Goal: Task Accomplishment & Management: Complete application form

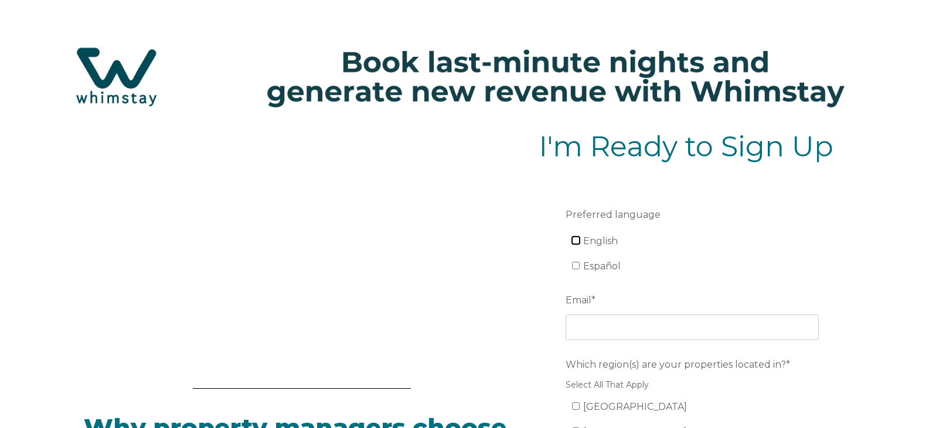
click at [577, 243] on input "English" at bounding box center [576, 241] width 8 height 8
checkbox input "true"
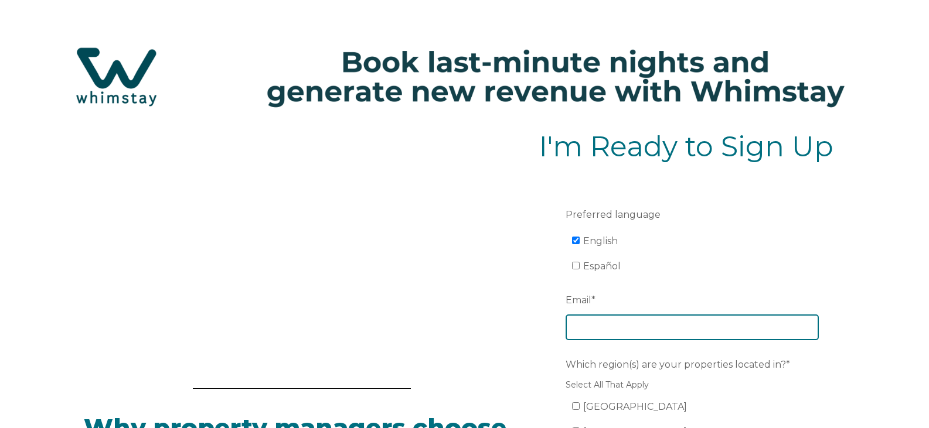
click at [618, 332] on input "Email *" at bounding box center [691, 328] width 253 height 26
type input "[EMAIL_ADDRESS][DOMAIN_NAME]"
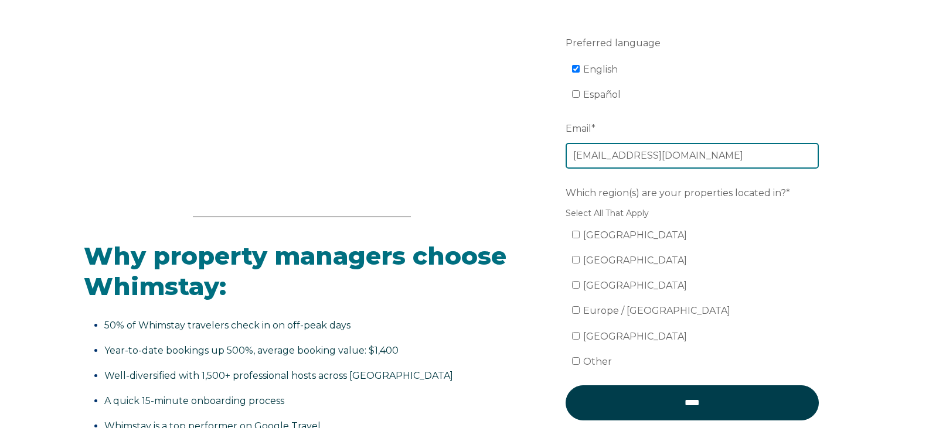
scroll to position [211, 0]
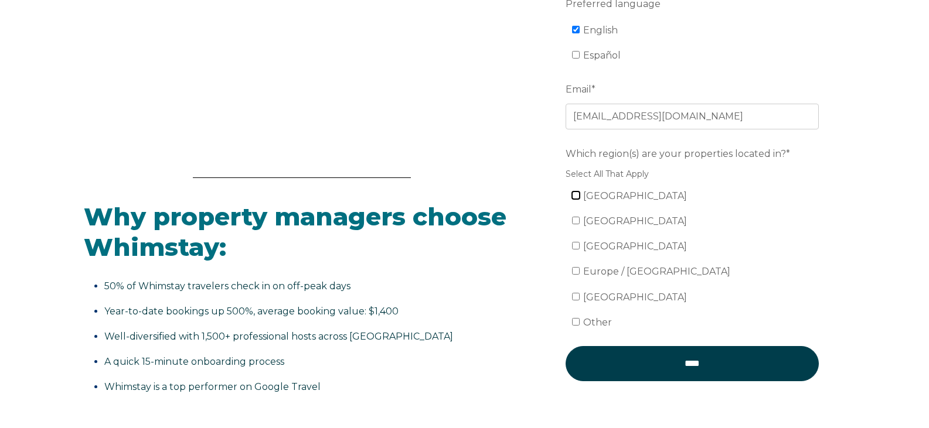
click at [576, 199] on input "[GEOGRAPHIC_DATA]" at bounding box center [576, 196] width 8 height 8
checkbox input "true"
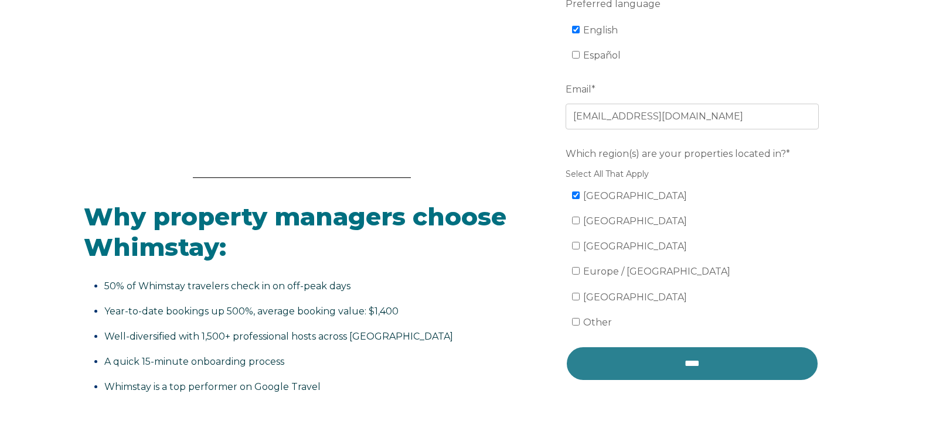
click at [678, 363] on input "****" at bounding box center [691, 363] width 253 height 35
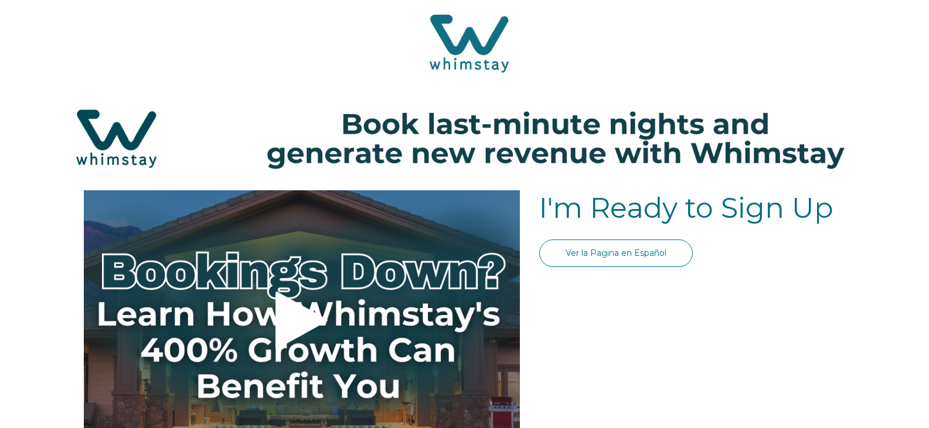
select select "US"
select select "Standard"
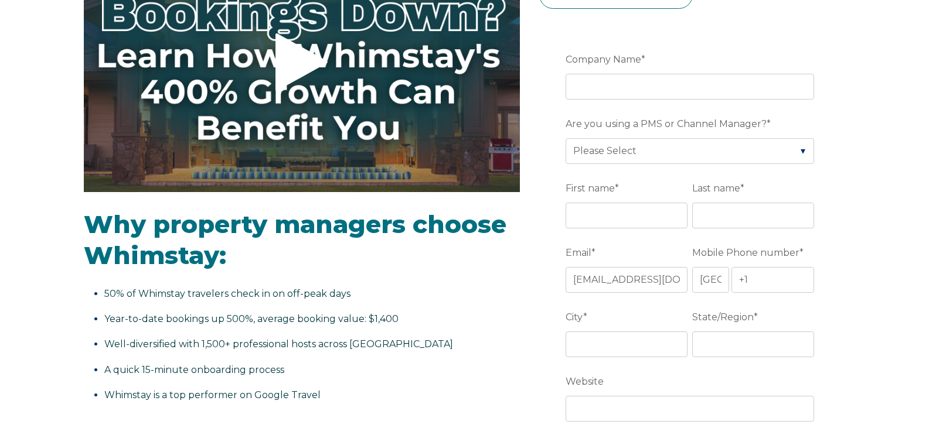
scroll to position [203, 0]
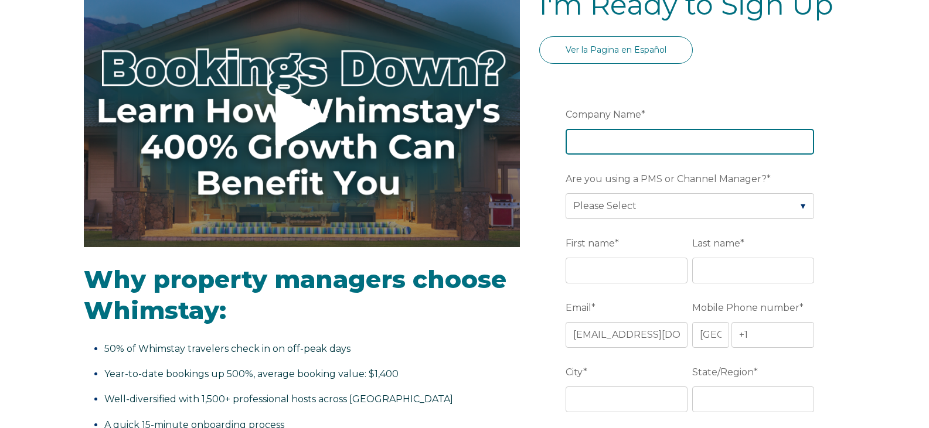
click at [726, 142] on input "Company Name *" at bounding box center [689, 142] width 248 height 26
type input "Mt Fork Management"
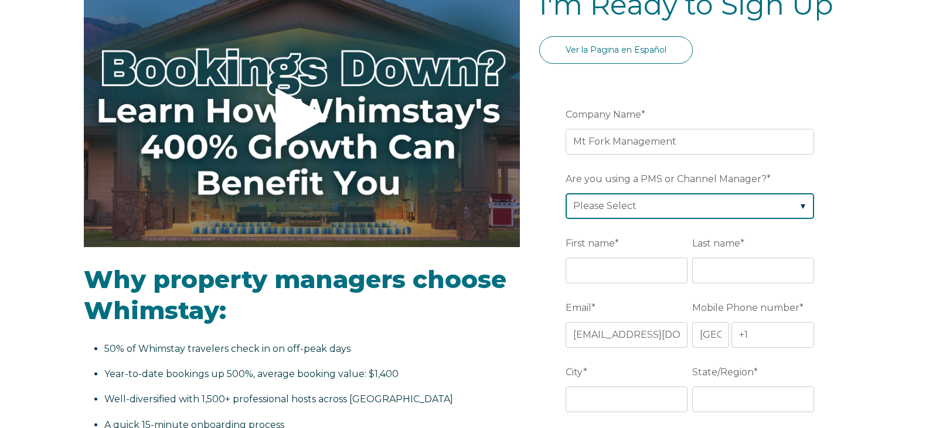
click at [742, 203] on select "Please Select Barefoot BookingPal Boost Brightside CiiRUS Escapia Guesty Hostaw…" at bounding box center [689, 206] width 248 height 26
select select "OwnerRez"
click at [565, 193] on select "Please Select Barefoot BookingPal Boost Brightside CiiRUS Escapia Guesty Hostaw…" at bounding box center [689, 206] width 248 height 26
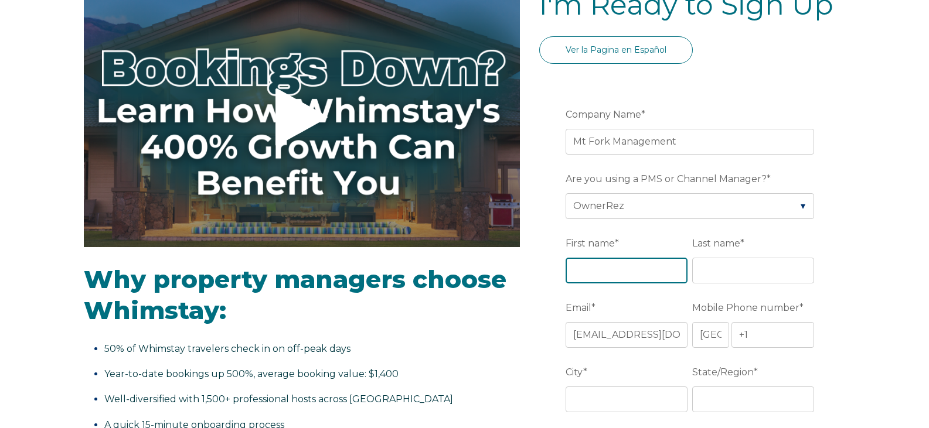
click at [629, 265] on input "First name *" at bounding box center [626, 271] width 122 height 26
type input "Dawnisa"
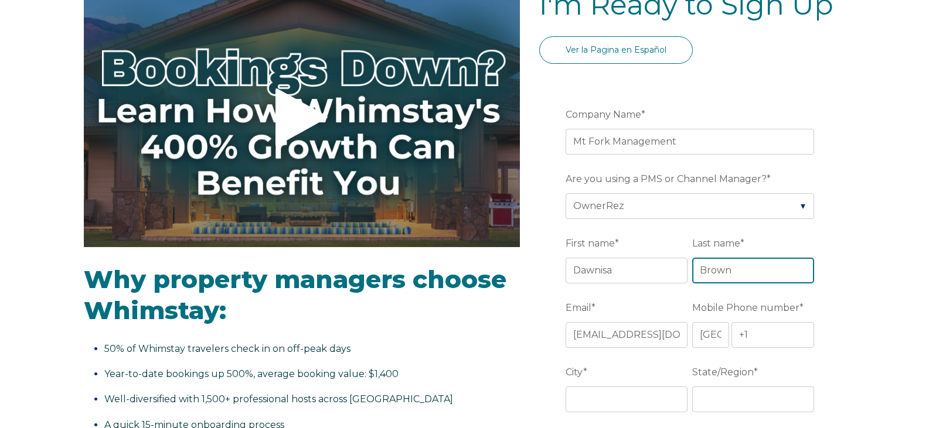
type input "Brown"
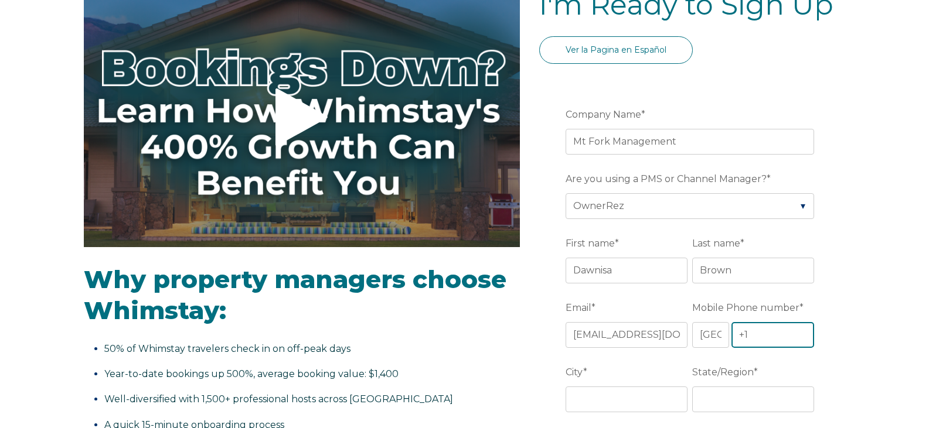
click at [782, 339] on input "+1" at bounding box center [772, 335] width 83 height 26
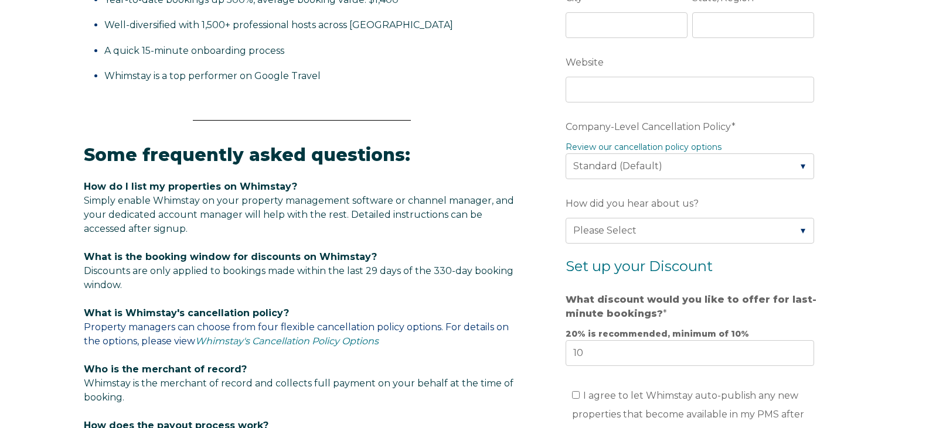
type input "[PHONE_NUMBER]"
click at [642, 29] on input "City *" at bounding box center [626, 25] width 122 height 26
type input "Broken Bow"
type input "OK"
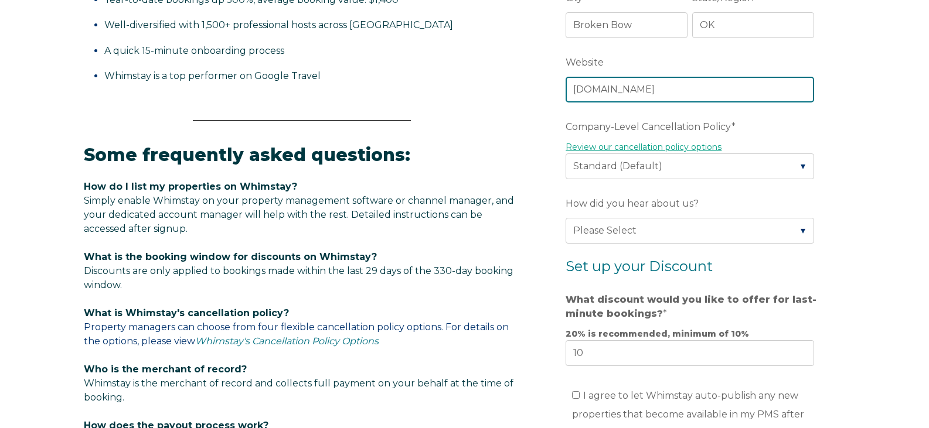
type input "mtforkmanagement.com"
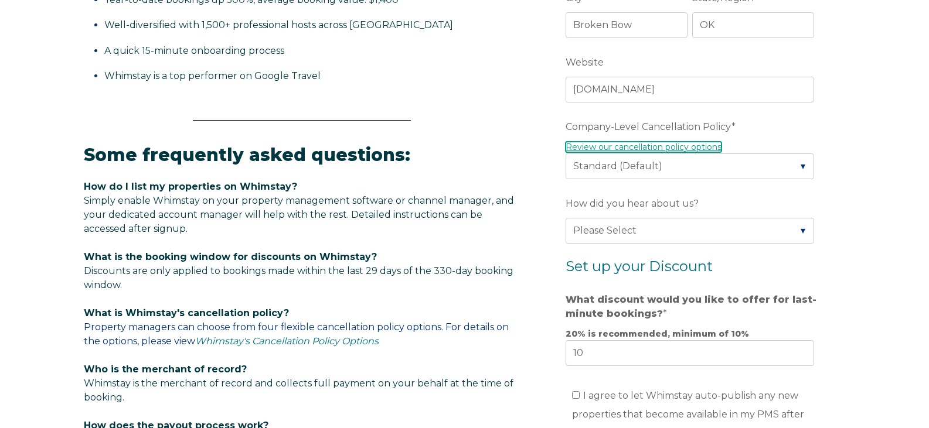
click at [708, 147] on link "Review our cancellation policy options" at bounding box center [643, 147] width 156 height 11
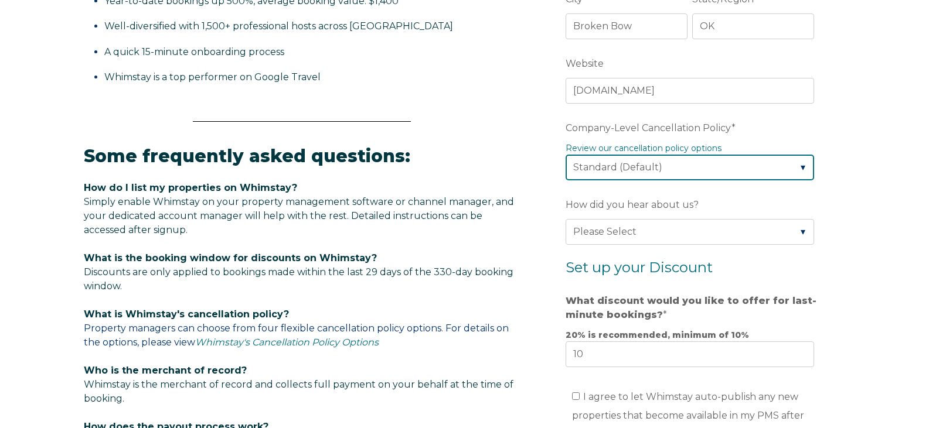
click at [676, 170] on select "Please Select Partial Standard (Default) Moderate Strict" at bounding box center [689, 168] width 248 height 26
select select "Moderate"
click at [565, 155] on select "Please Select Partial Standard (Default) Moderate Strict" at bounding box center [689, 168] width 248 height 26
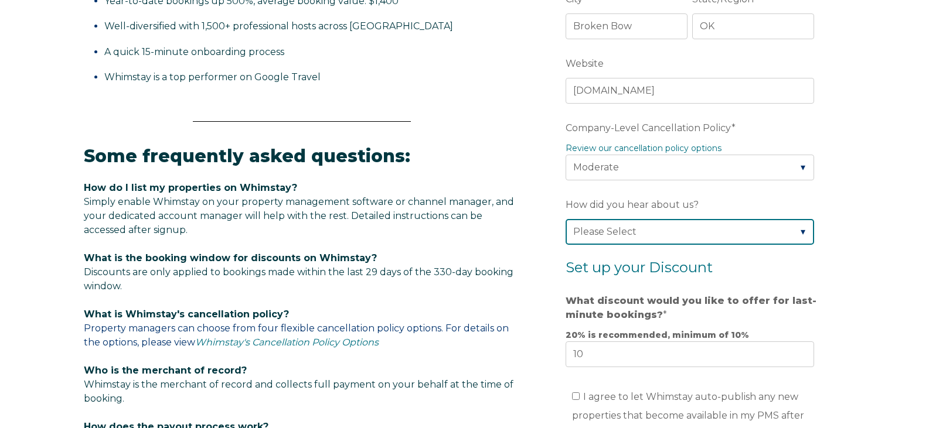
click at [663, 236] on select "Please Select Found Whimstay through a Google search Spoke to a Whimstay salesp…" at bounding box center [689, 232] width 248 height 26
select select "Marketing Email"
click at [565, 219] on select "Please Select Found Whimstay through a Google search Spoke to a Whimstay salesp…" at bounding box center [689, 232] width 248 height 26
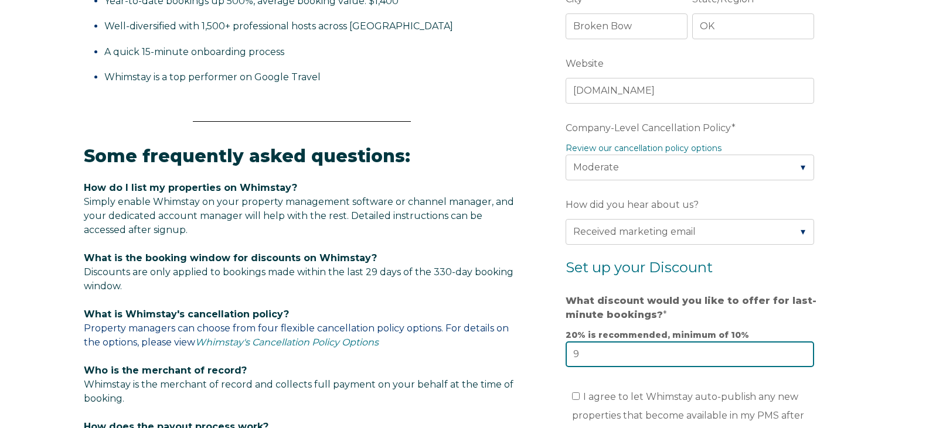
type input "9"
click at [802, 358] on input "9" at bounding box center [689, 355] width 248 height 26
type input "2"
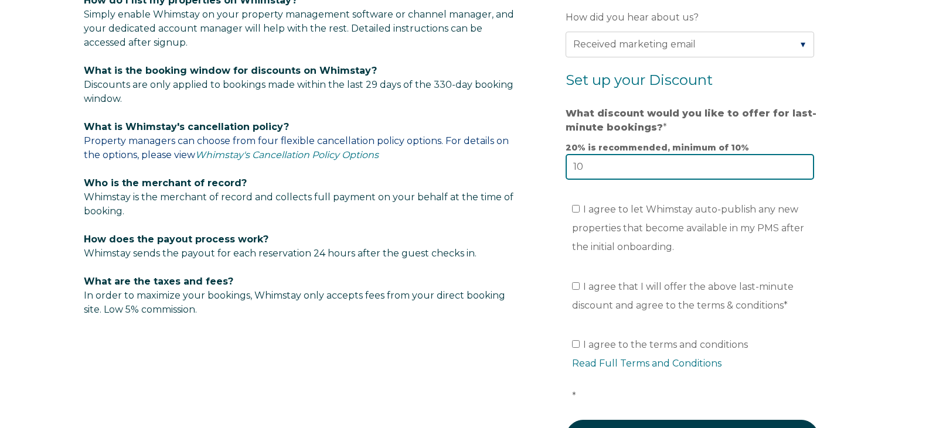
scroll to position [787, 0]
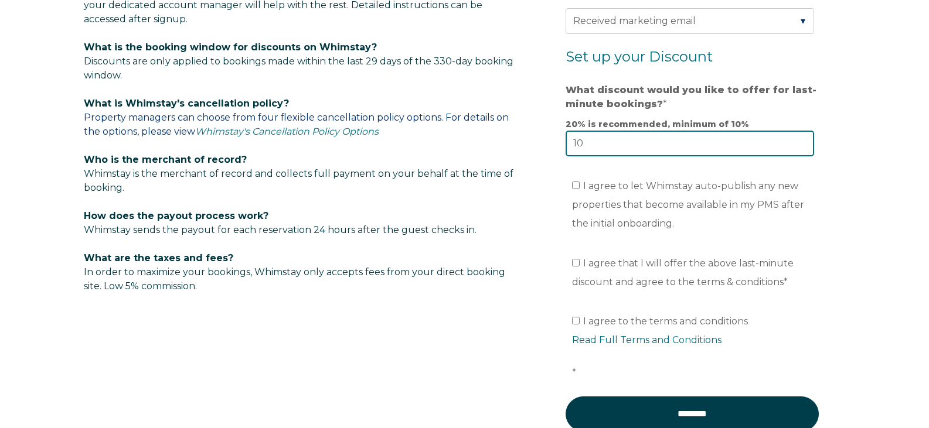
type input "10"
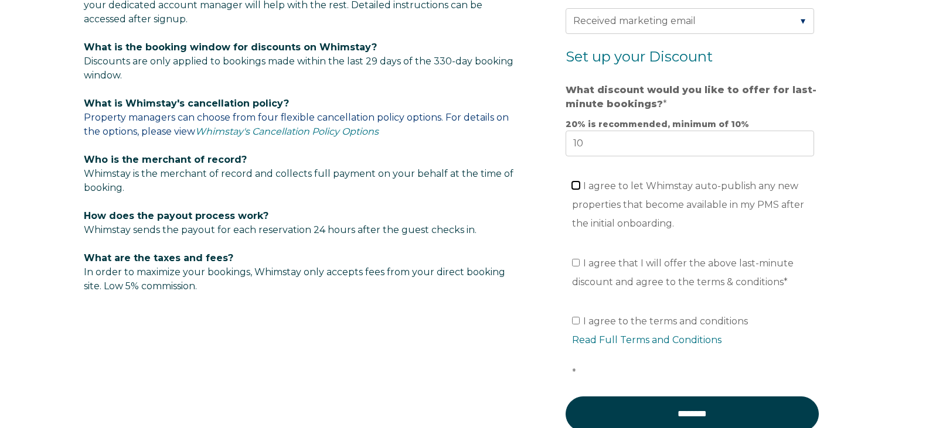
click at [576, 187] on input "I agree to let Whimstay auto-publish any new properties that become available i…" at bounding box center [576, 186] width 8 height 8
checkbox input "true"
click at [576, 268] on label "I agree that I will offer the above last-minute discount and agree to the terms…" at bounding box center [682, 273] width 221 height 30
click at [576, 267] on input "I agree that I will offer the above last-minute discount and agree to the terms…" at bounding box center [576, 263] width 8 height 8
checkbox input "true"
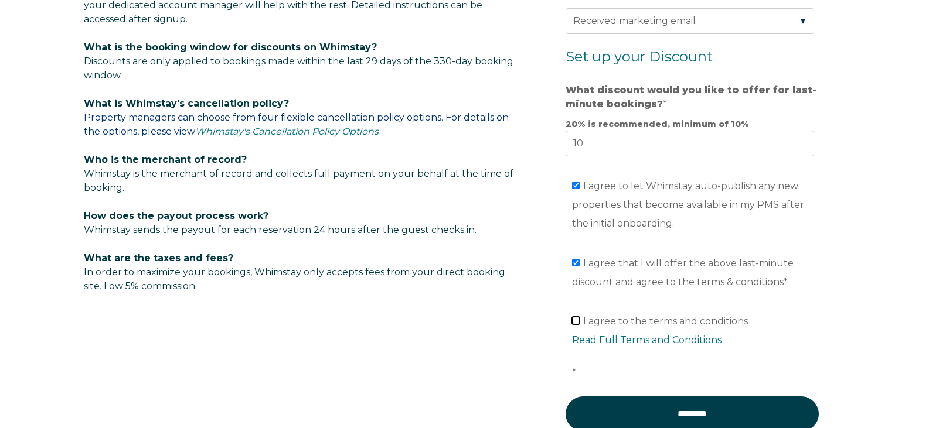
click at [575, 322] on input "I agree to the terms and conditions Read Full Terms and Conditions *" at bounding box center [576, 321] width 8 height 8
checkbox input "true"
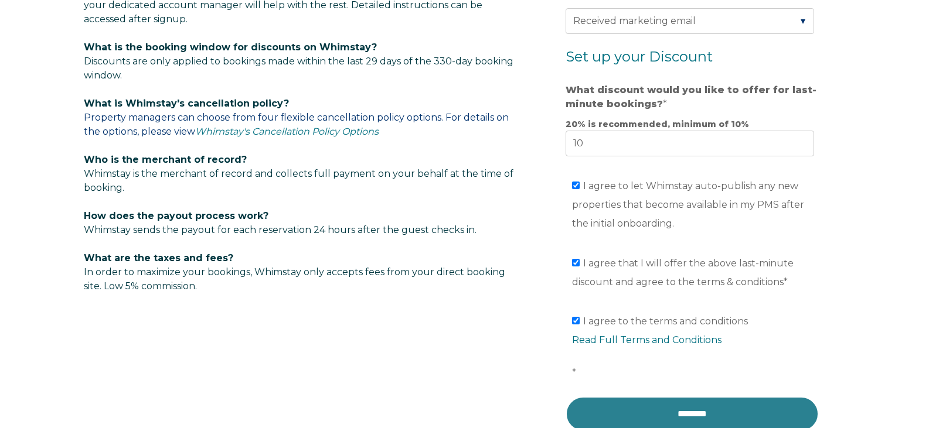
click at [681, 412] on input "********" at bounding box center [691, 414] width 253 height 35
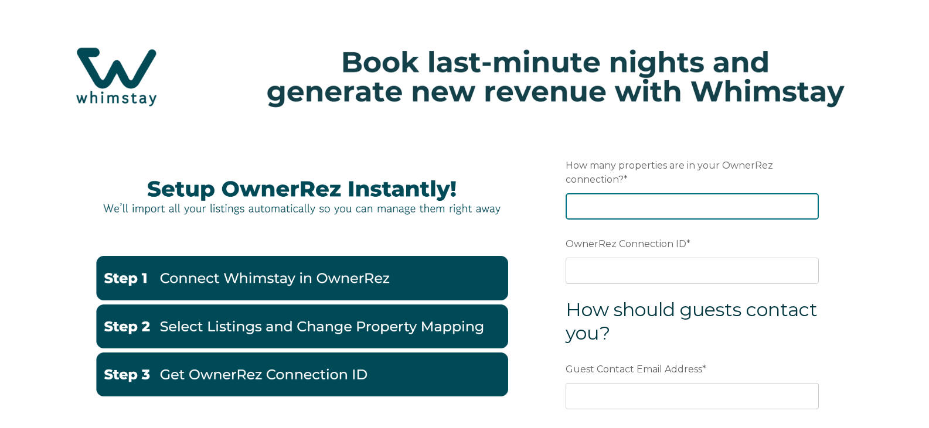
click at [674, 207] on input "How many properties are in your OwnerRez connection? *" at bounding box center [691, 206] width 253 height 26
type input "14"
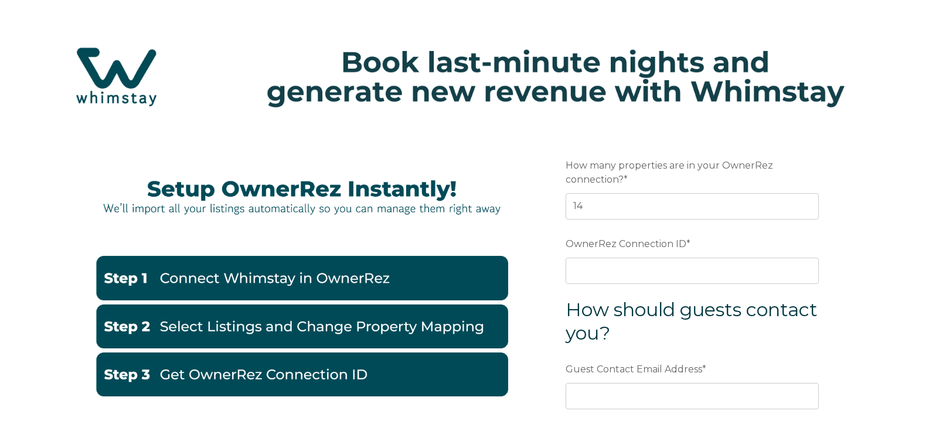
click at [686, 242] on span "*" at bounding box center [688, 244] width 4 height 18
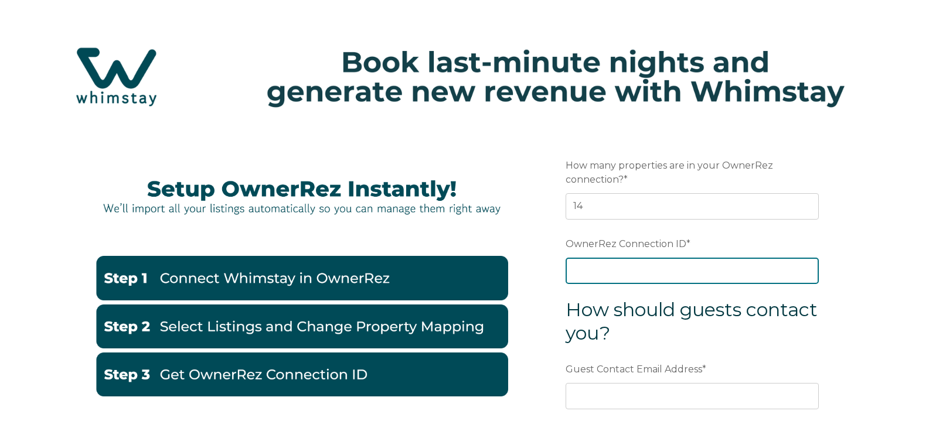
click at [686, 258] on input "OwnerRez Connection ID *" at bounding box center [691, 271] width 253 height 26
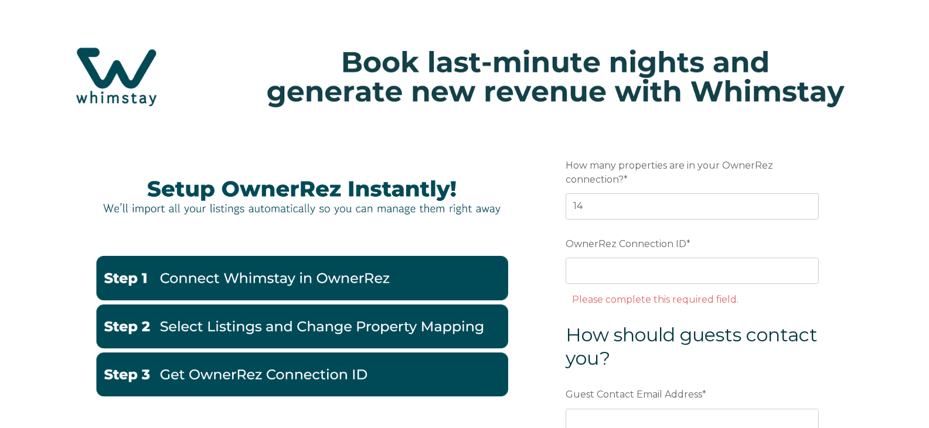
click at [686, 241] on span "*" at bounding box center [688, 244] width 4 height 18
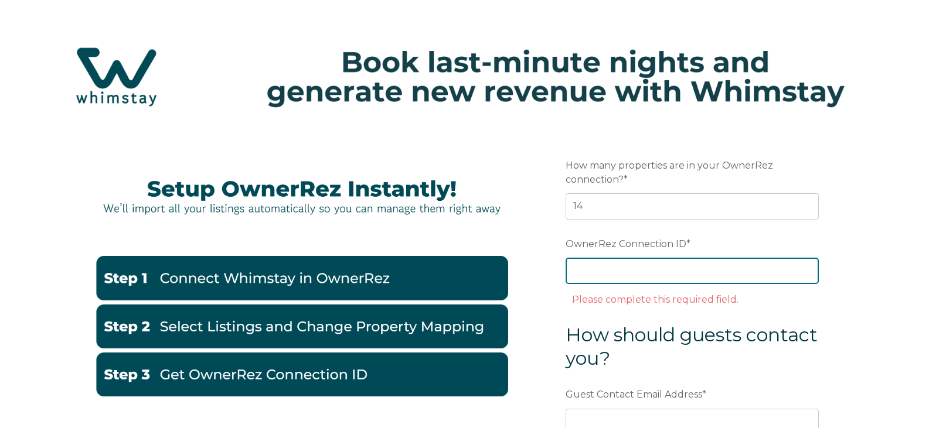
click at [686, 258] on input "OwnerRez Connection ID *" at bounding box center [691, 271] width 253 height 26
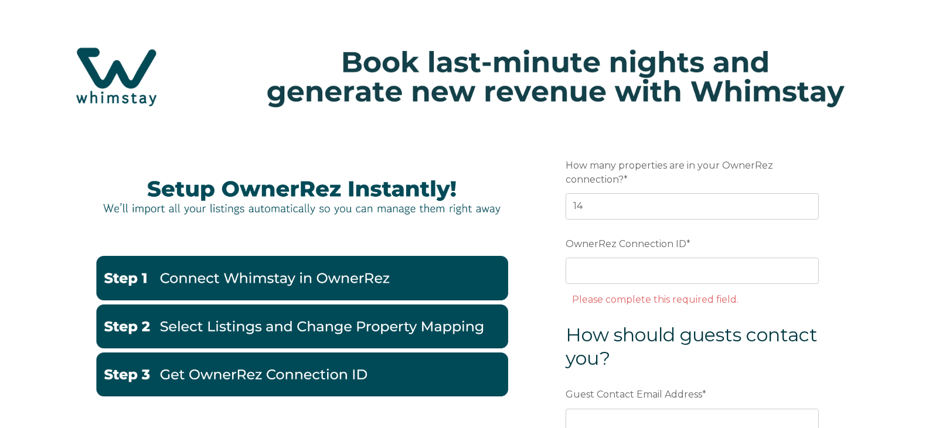
click at [686, 241] on span "*" at bounding box center [688, 244] width 4 height 18
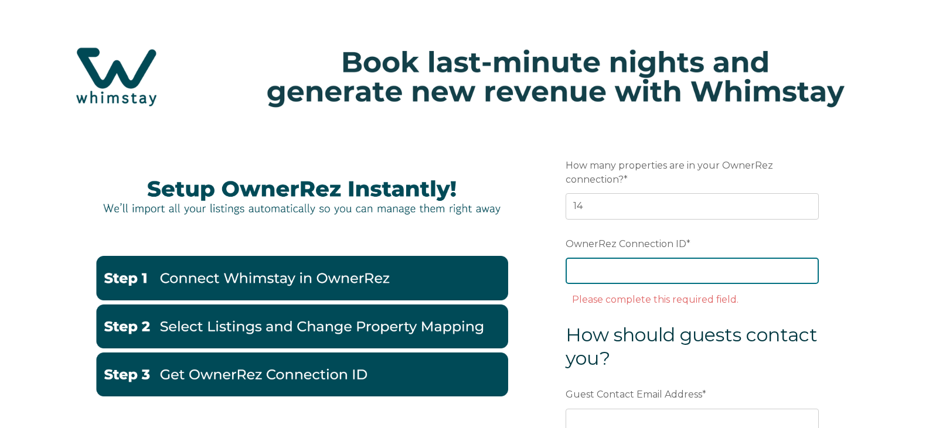
click at [686, 258] on input "OwnerRez Connection ID *" at bounding box center [691, 271] width 253 height 26
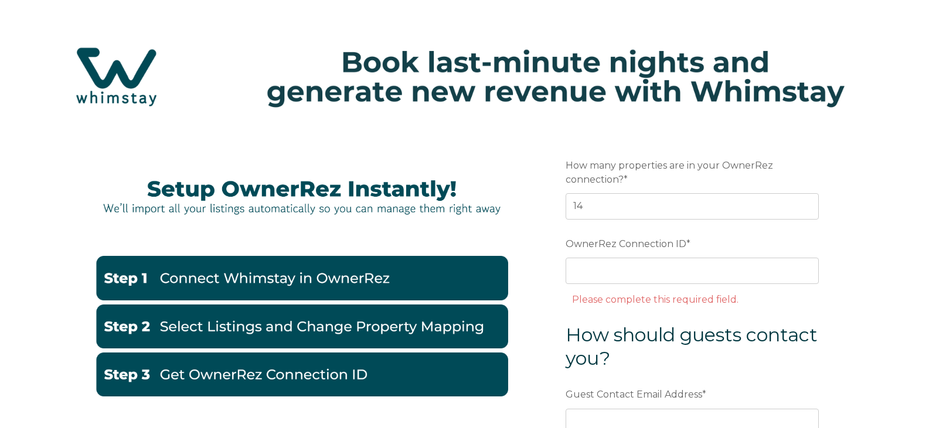
click at [686, 241] on span "*" at bounding box center [688, 244] width 4 height 18
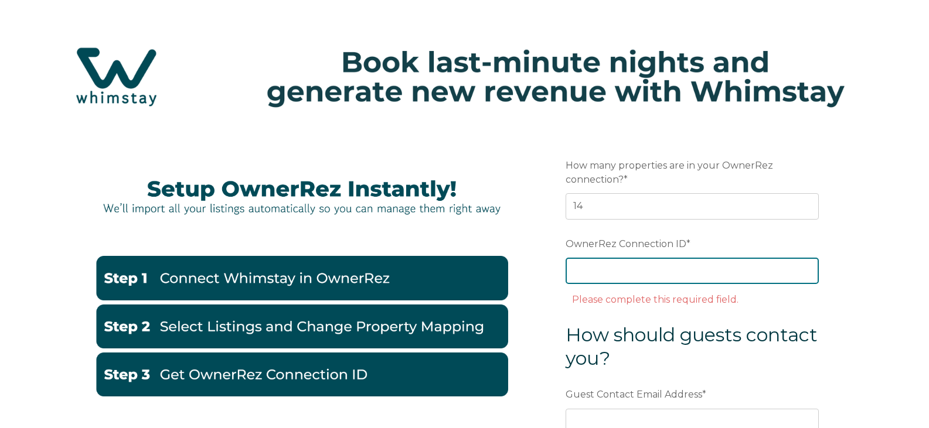
click at [686, 258] on input "OwnerRez Connection ID *" at bounding box center [691, 271] width 253 height 26
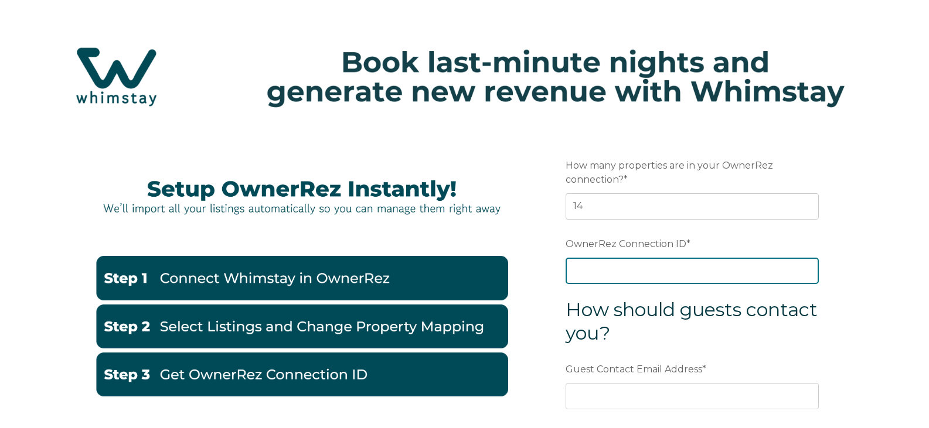
paste input "ora7ccddfb70x"
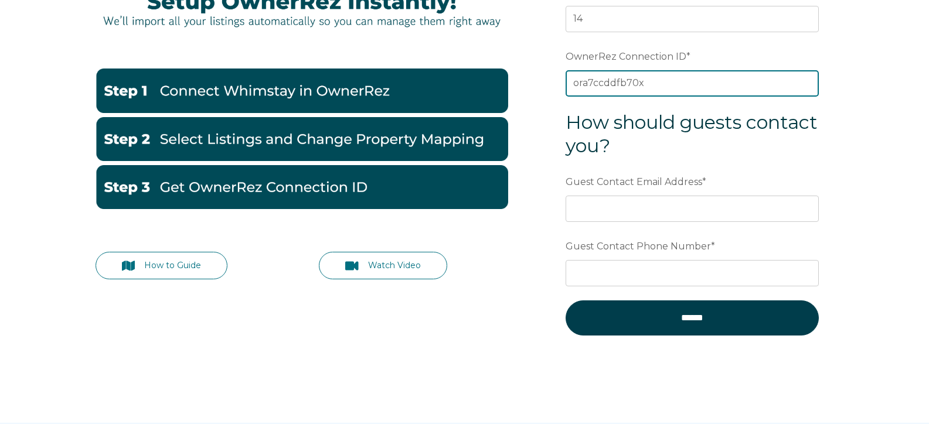
scroll to position [219, 0]
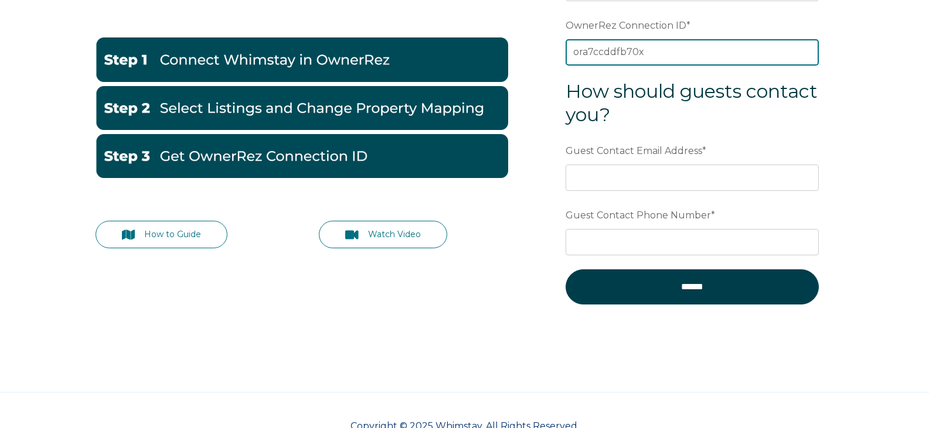
type input "ora7ccddfb70x"
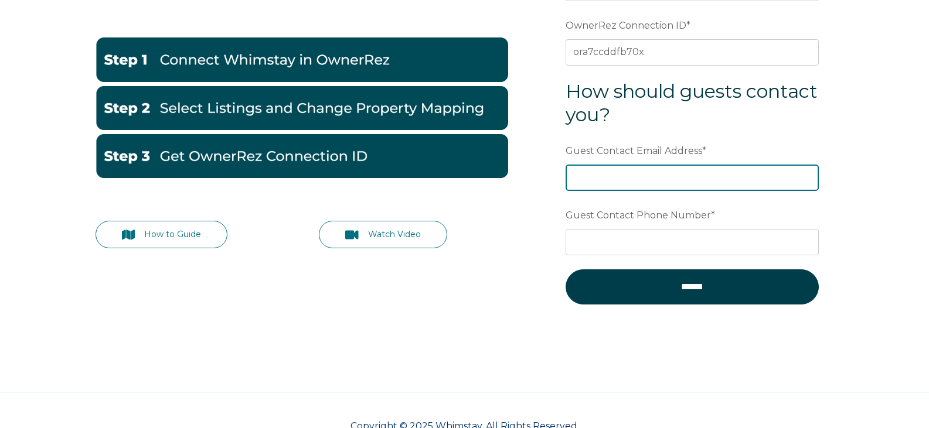
click at [702, 179] on input "Guest Contact Email Address *" at bounding box center [691, 178] width 253 height 26
type input "[EMAIL_ADDRESS][DOMAIN_NAME]"
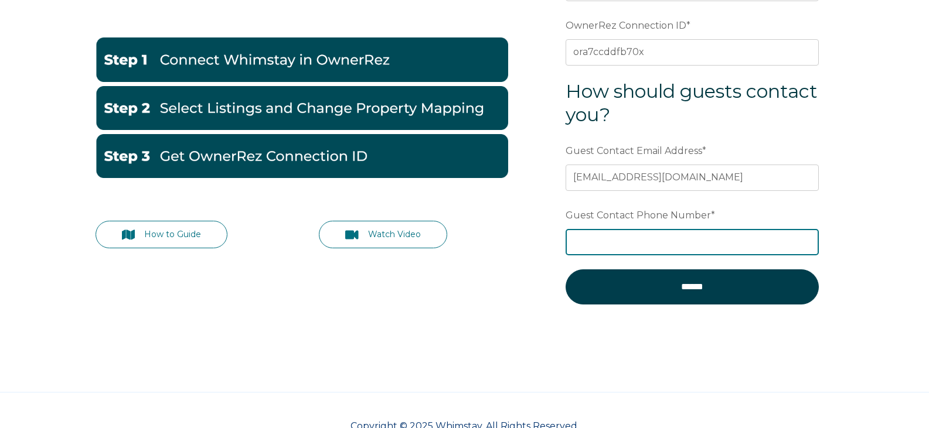
click at [680, 246] on input "Guest Contact Phone Number *" at bounding box center [691, 242] width 253 height 26
type input "j"
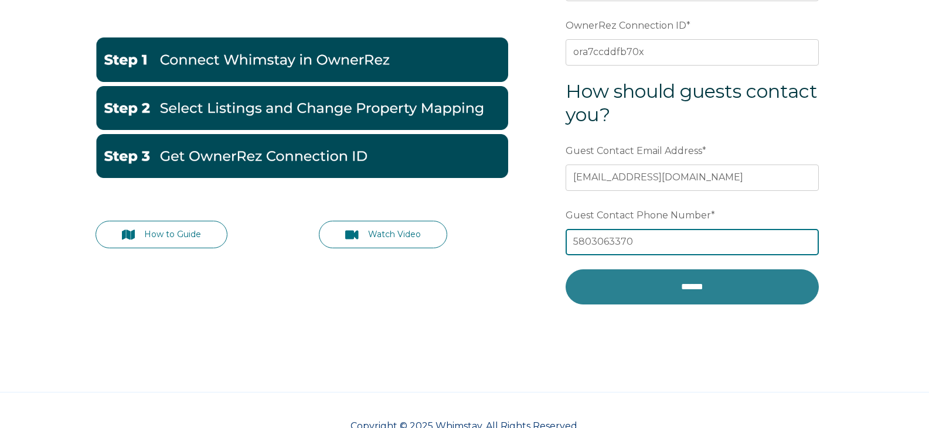
type input "5803063370"
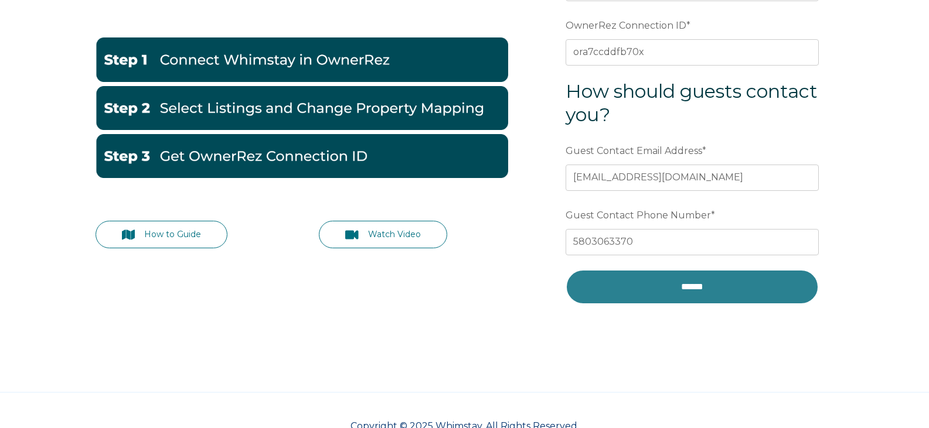
click at [711, 292] on input "******" at bounding box center [691, 287] width 253 height 35
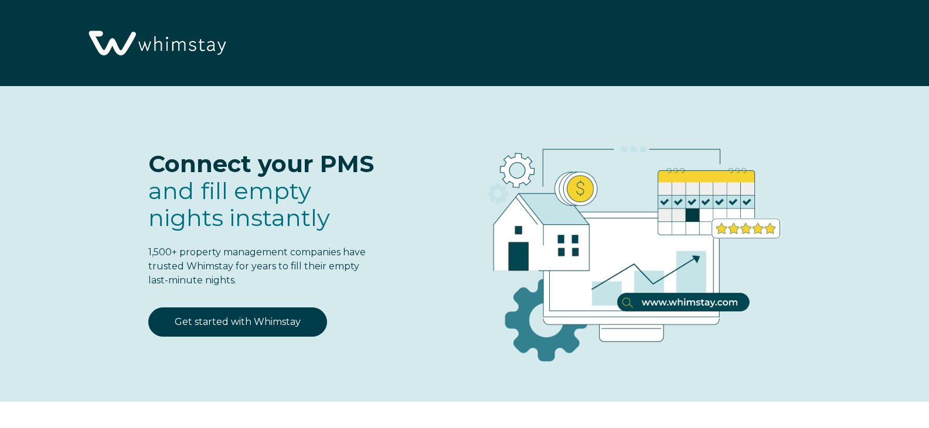
select select "US"
select select "Standard"
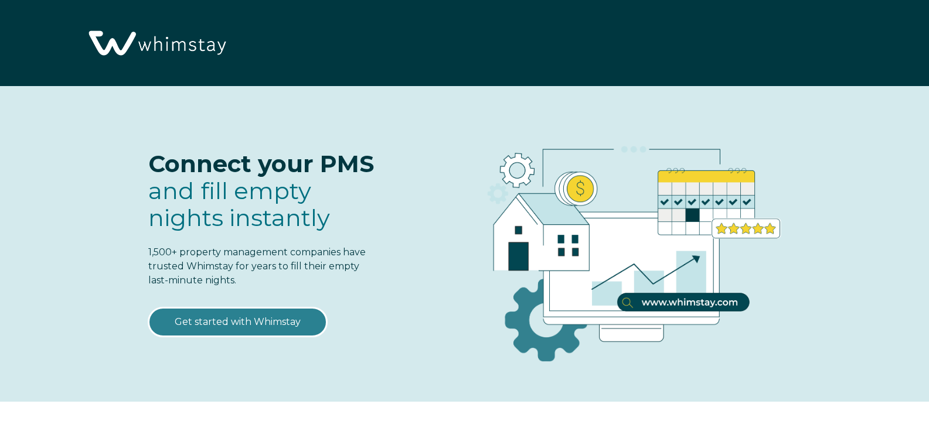
click at [292, 322] on link "Get started with Whimstay" at bounding box center [237, 322] width 179 height 29
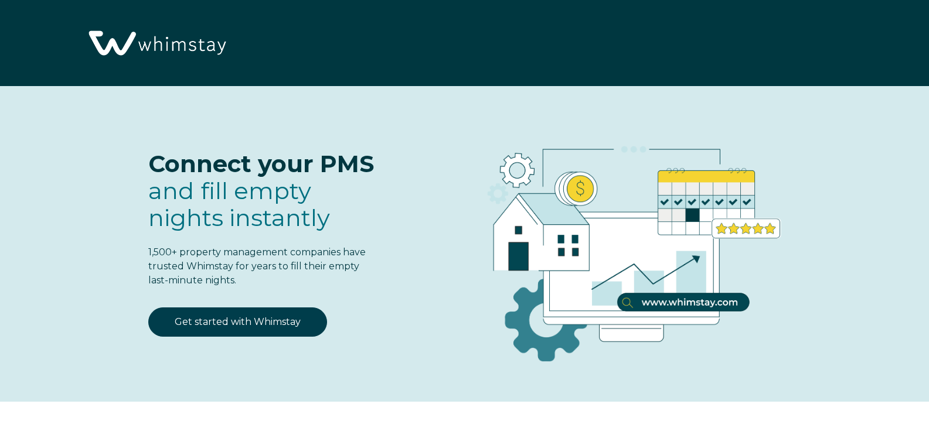
select select "US"
select select "Standard"
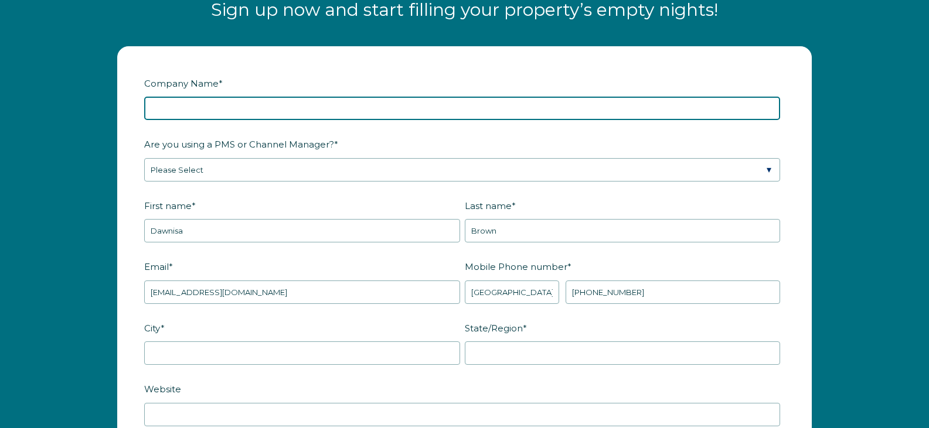
click at [301, 107] on input "Company Name *" at bounding box center [462, 108] width 636 height 23
type input "Mt Fork Management"
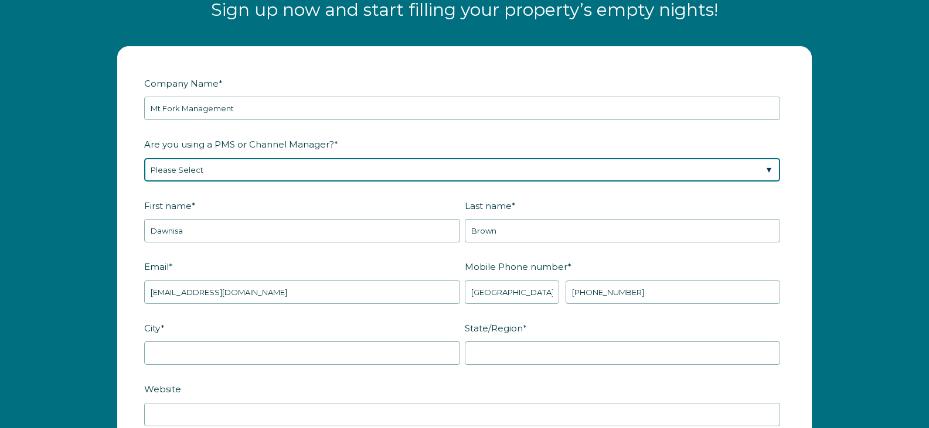
click at [382, 163] on select "Please Select Barefoot BookingPal Boost Brightside CiiRUS Escapia Guesty Hostaw…" at bounding box center [462, 169] width 636 height 23
select select "OwnerRez"
click at [144, 158] on select "Please Select Barefoot BookingPal Boost Brightside CiiRUS Escapia Guesty Hostaw…" at bounding box center [462, 169] width 636 height 23
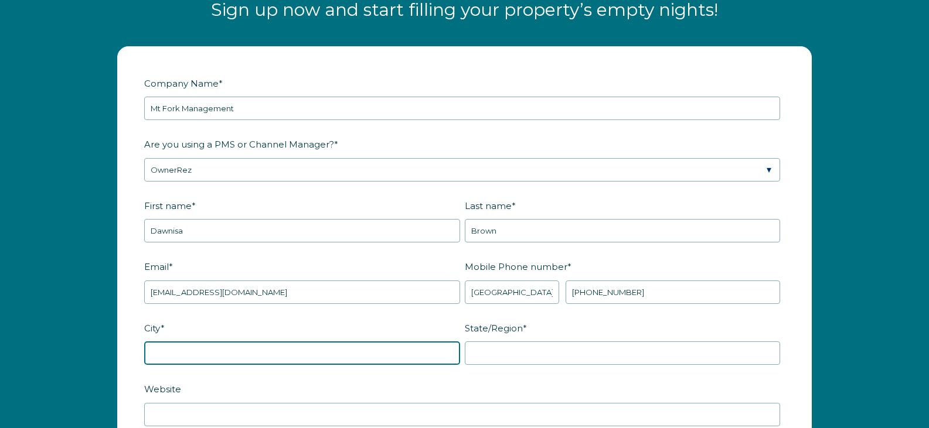
click at [323, 357] on input "City *" at bounding box center [302, 353] width 316 height 23
type input "Broken Bow"
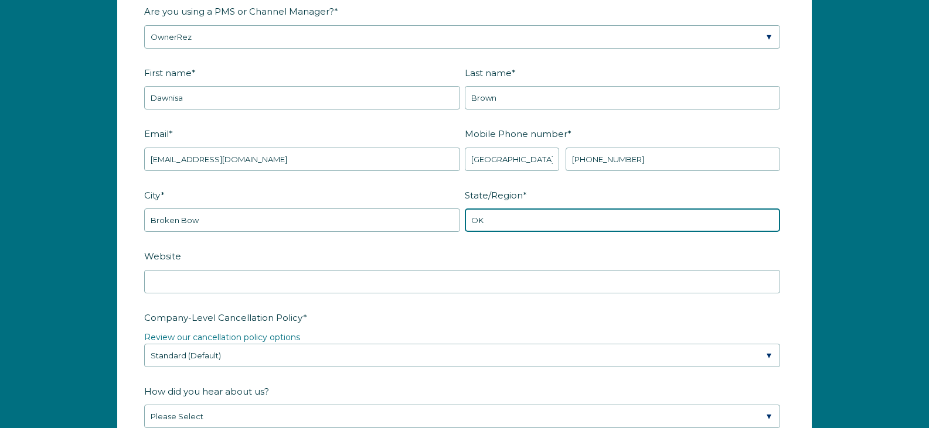
scroll to position [1609, 0]
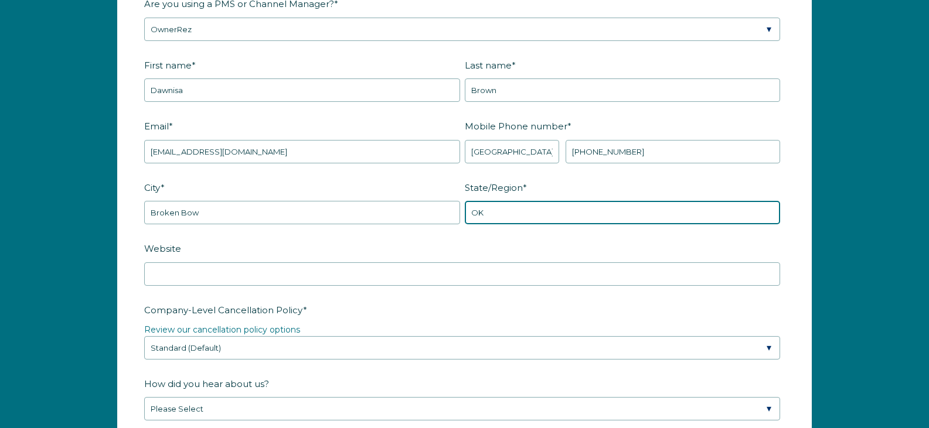
type input "OK"
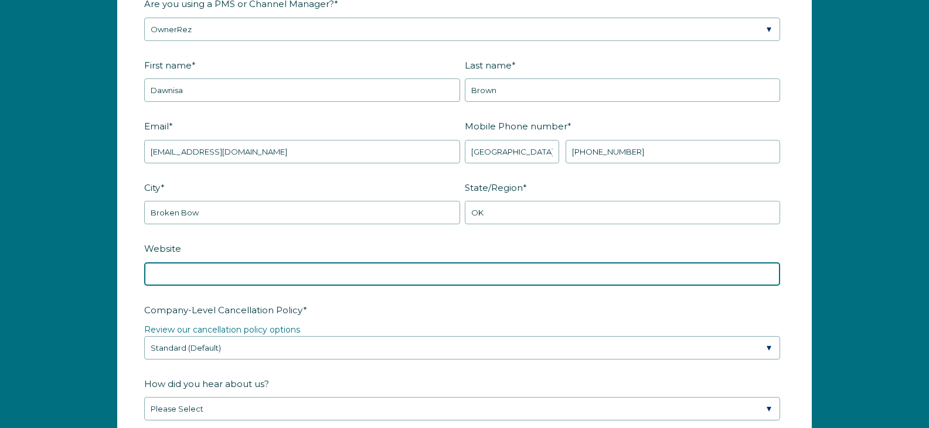
click at [264, 279] on input "Website" at bounding box center [462, 273] width 636 height 23
type input "[DOMAIN_NAME]"
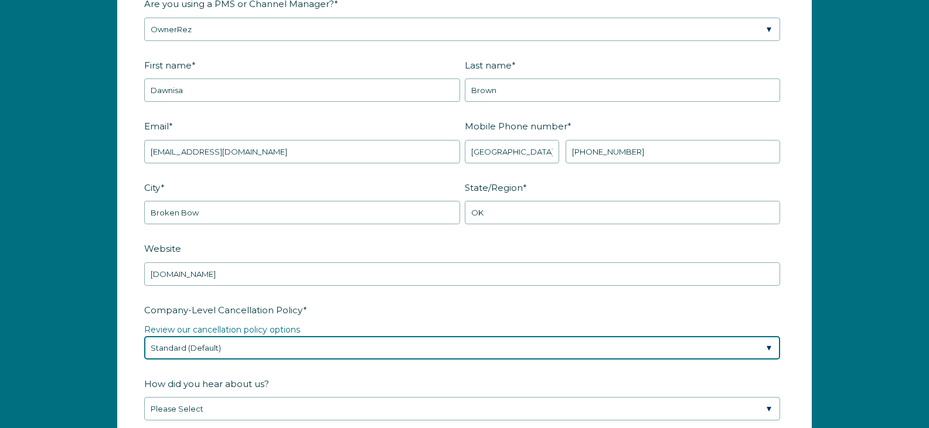
click at [370, 348] on select "Please Select Partial Standard (Default) Moderate Strict" at bounding box center [462, 347] width 636 height 23
select select "Moderate"
click at [144, 336] on select "Please Select Partial Standard (Default) Moderate Strict" at bounding box center [462, 347] width 636 height 23
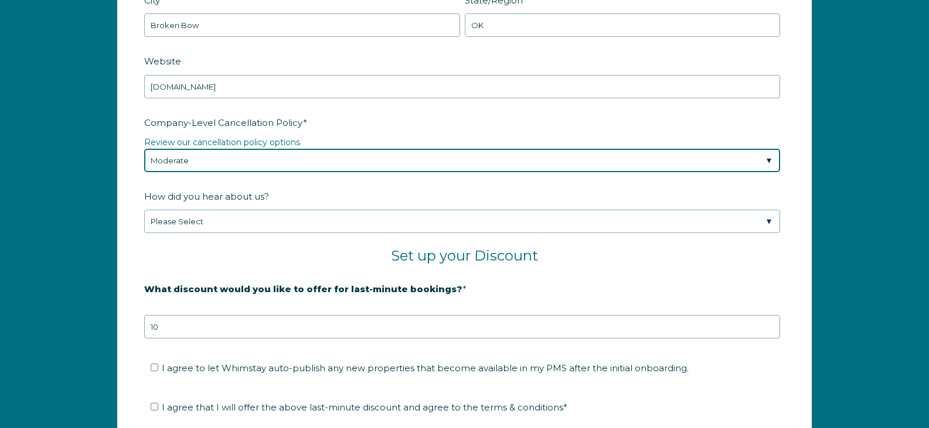
scroll to position [1804, 0]
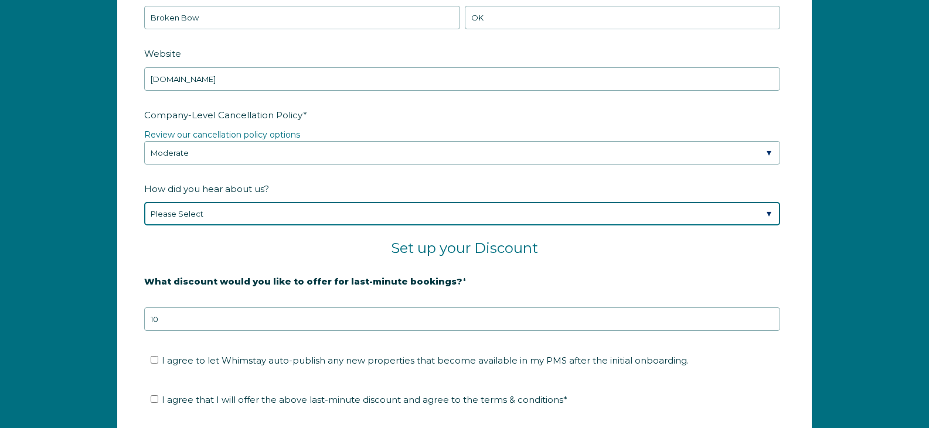
click at [765, 219] on select "Please Select Found Whimstay through a Google search Spoke to a Whimstay salesp…" at bounding box center [462, 213] width 636 height 23
select select "Marketing Email"
click at [144, 202] on select "Please Select Found Whimstay through a Google search Spoke to a Whimstay salesp…" at bounding box center [462, 213] width 636 height 23
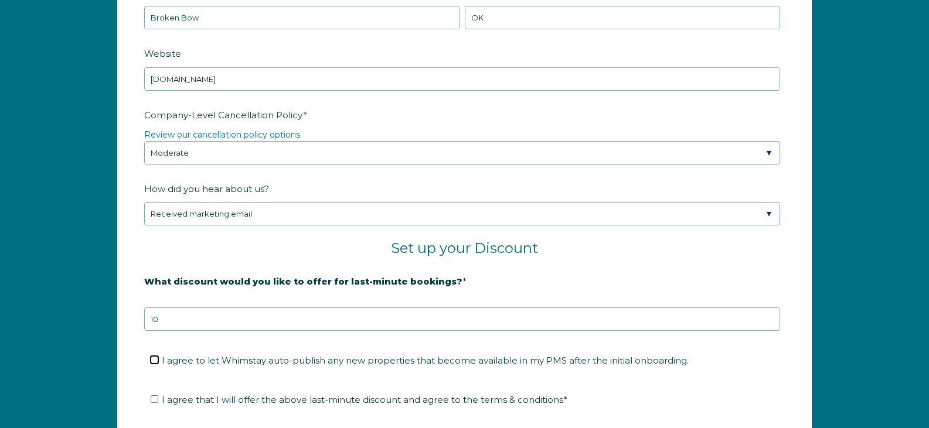
click at [154, 359] on input "I agree to let Whimstay auto-publish any new properties that become available i…" at bounding box center [155, 360] width 8 height 8
checkbox input "true"
click at [154, 397] on input "I agree that I will offer the above last-minute discount and agree to the terms…" at bounding box center [155, 399] width 8 height 8
checkbox input "true"
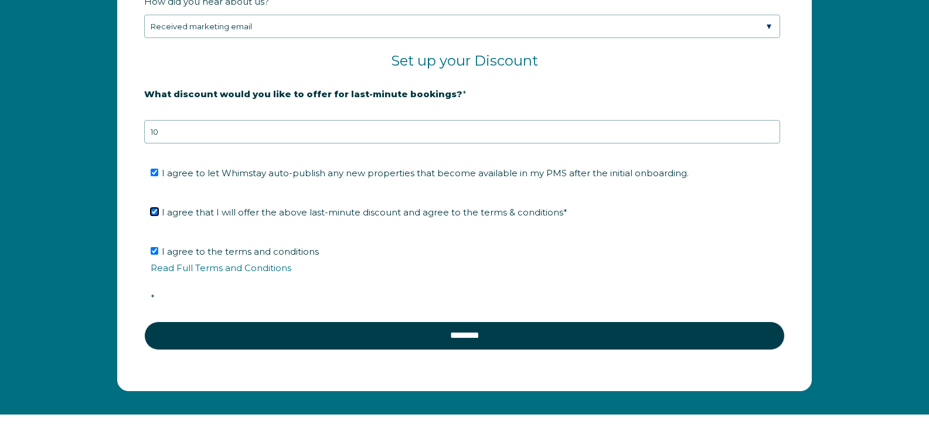
scroll to position [2007, 0]
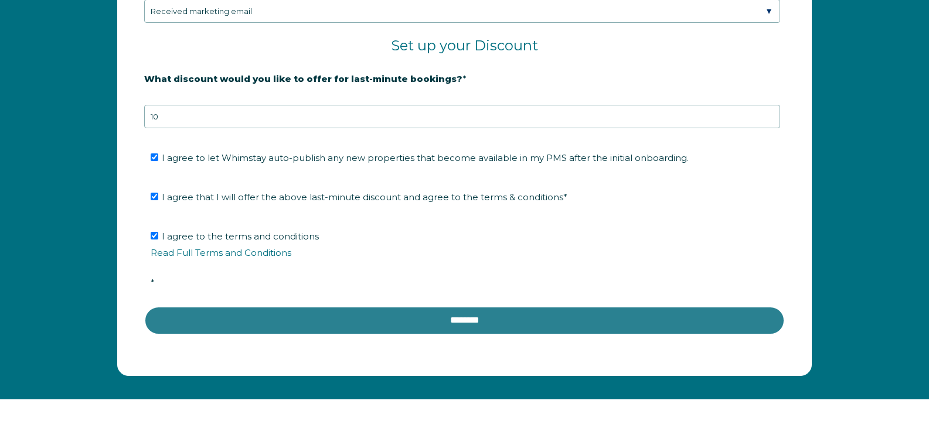
click at [560, 321] on input "********" at bounding box center [464, 320] width 640 height 28
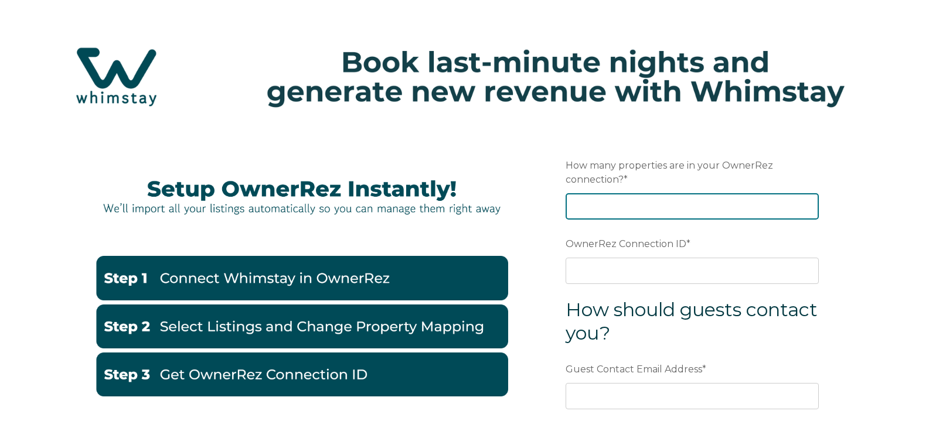
click at [662, 215] on input "How many properties are in your OwnerRez connection? *" at bounding box center [691, 206] width 253 height 26
type input "14"
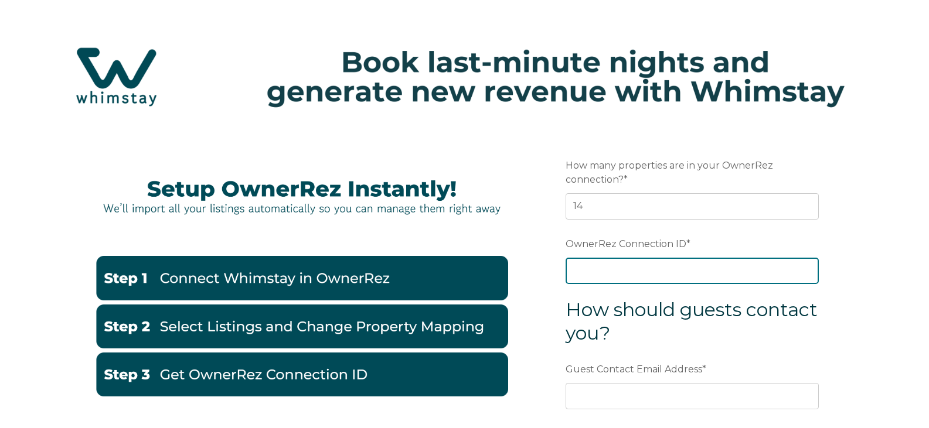
click at [658, 266] on input "OwnerRez Connection ID *" at bounding box center [691, 271] width 253 height 26
paste input "ora7ccddfb70x"
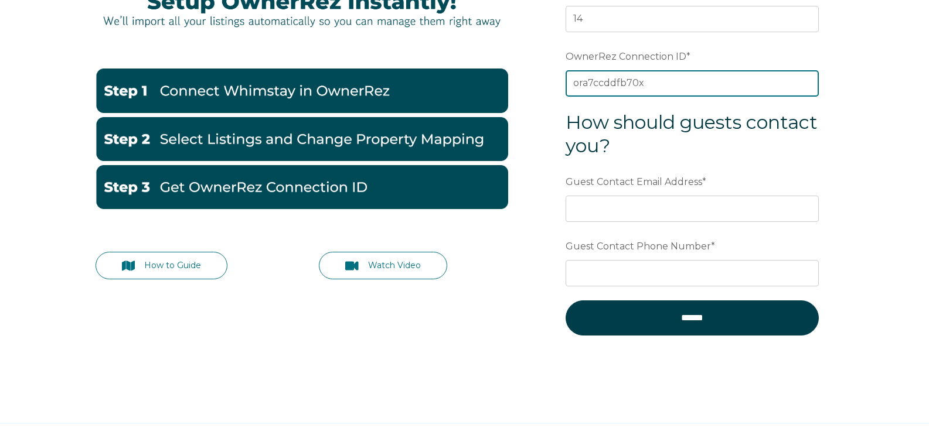
scroll to position [227, 0]
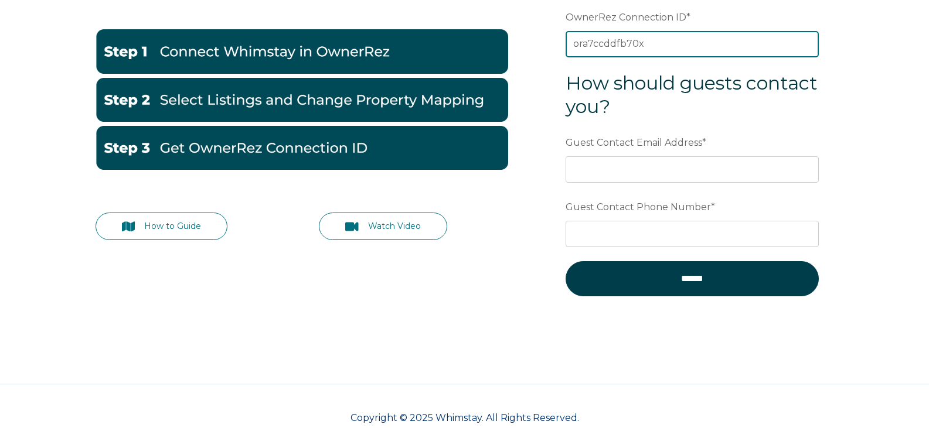
type input "ora7ccddfb70x"
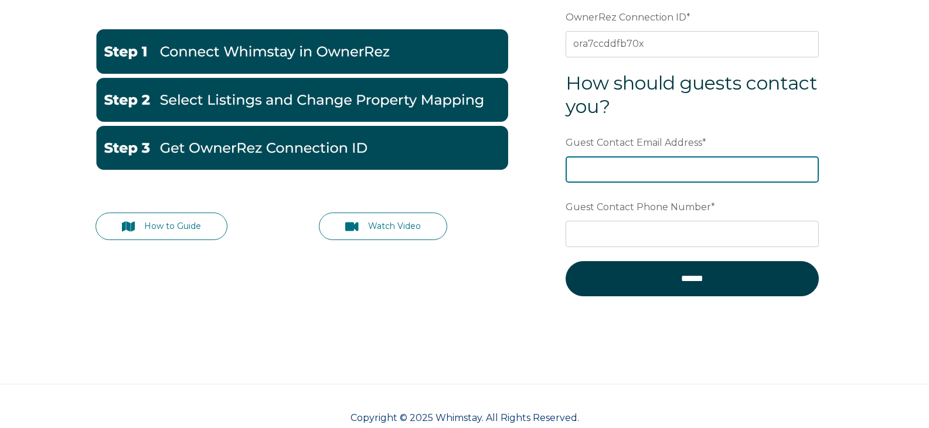
click at [687, 166] on input "Guest Contact Email Address *" at bounding box center [691, 169] width 253 height 26
type input "[EMAIL_ADDRESS][DOMAIN_NAME]"
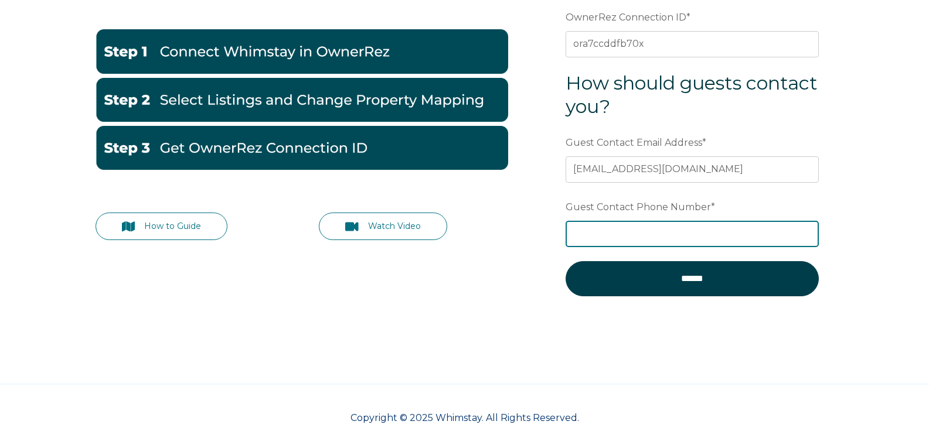
click at [694, 230] on input "Guest Contact Phone Number *" at bounding box center [691, 234] width 253 height 26
type input "5803063370"
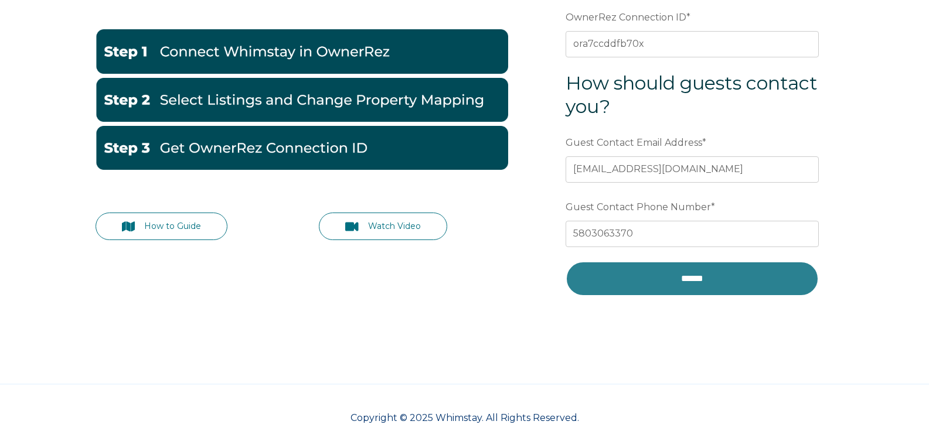
click at [689, 282] on input "******" at bounding box center [691, 278] width 253 height 35
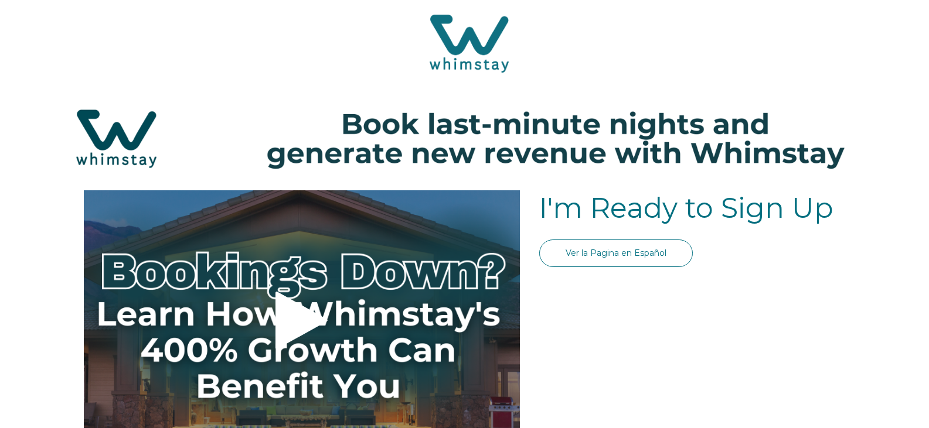
select select "US"
select select "Standard"
